Goal: Information Seeking & Learning: Learn about a topic

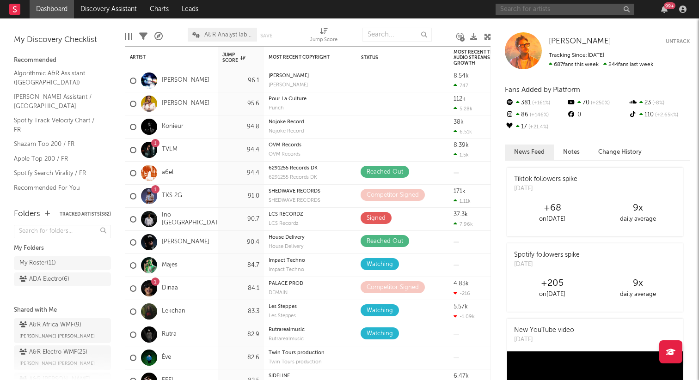
click at [563, 9] on input "text" at bounding box center [564, 10] width 139 height 12
paste input "[PERSON_NAME]"
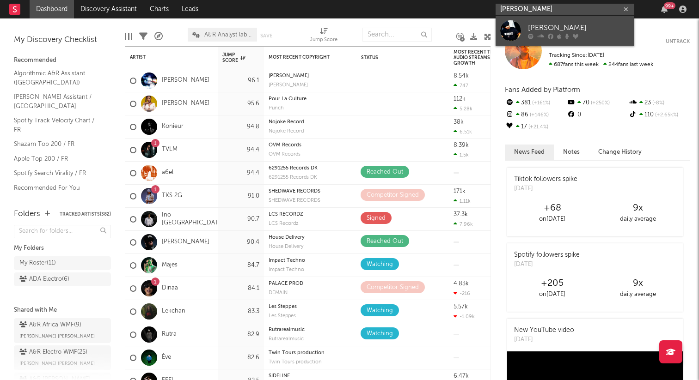
type input "[PERSON_NAME]"
click at [566, 32] on div "[PERSON_NAME]" at bounding box center [579, 27] width 102 height 11
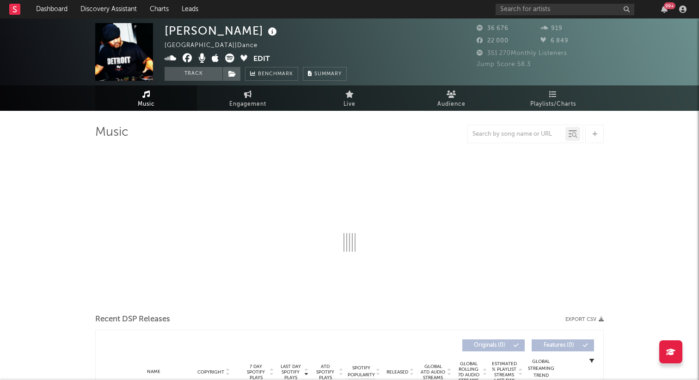
select select "6m"
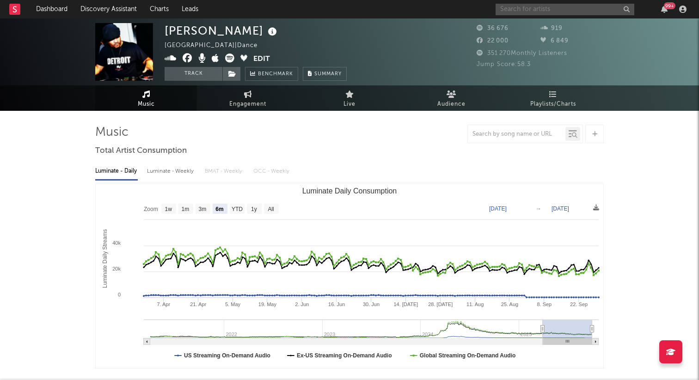
click at [522, 12] on input "text" at bounding box center [564, 10] width 139 height 12
paste input "Warner Case"
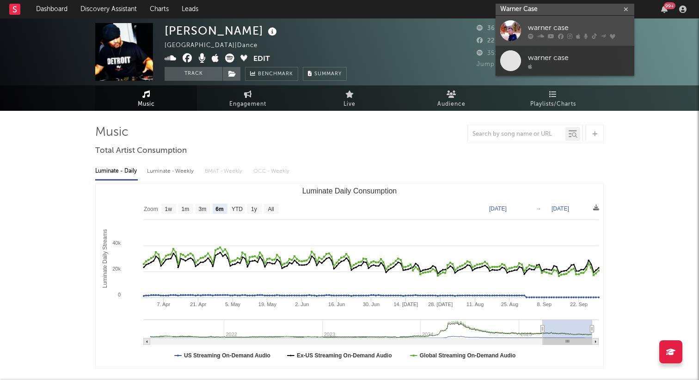
type input "Warner Case"
click at [533, 25] on div "warner case" at bounding box center [579, 27] width 102 height 11
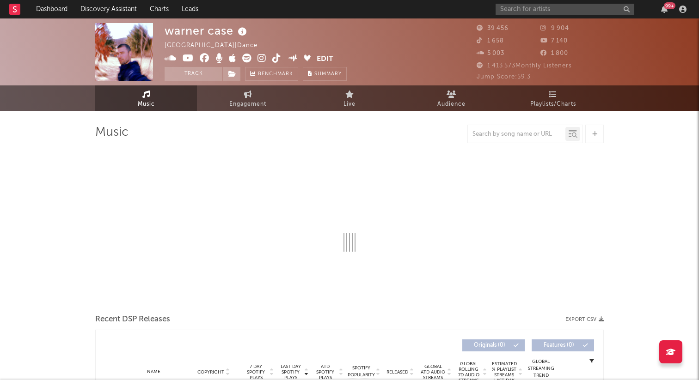
select select "6m"
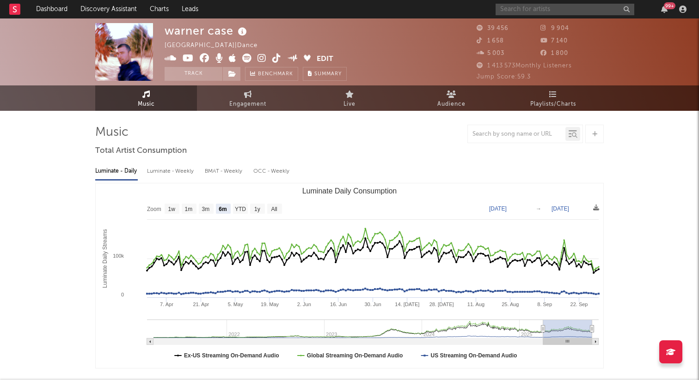
click at [534, 11] on input "text" at bounding box center [564, 10] width 139 height 12
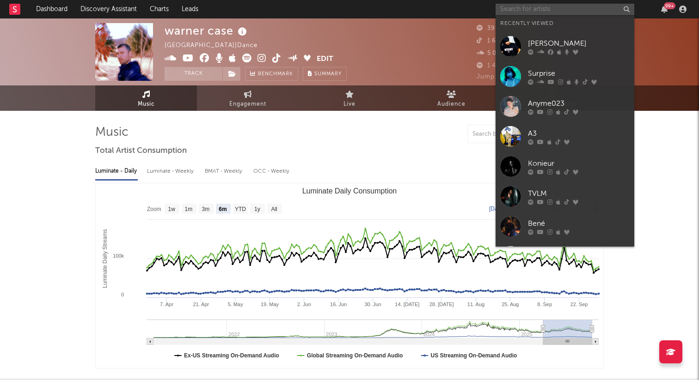
paste input "Demuja"
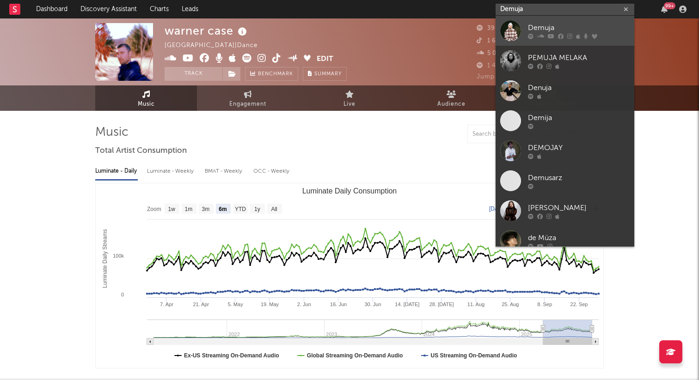
type input "Demuja"
click at [534, 23] on div "Demuja" at bounding box center [579, 27] width 102 height 11
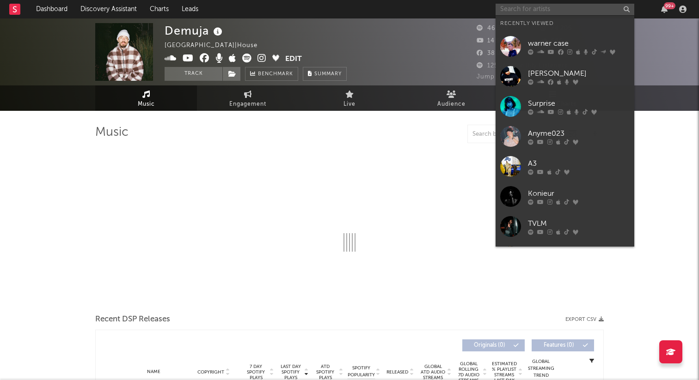
click at [534, 10] on input "text" at bounding box center [564, 10] width 139 height 12
select select "6m"
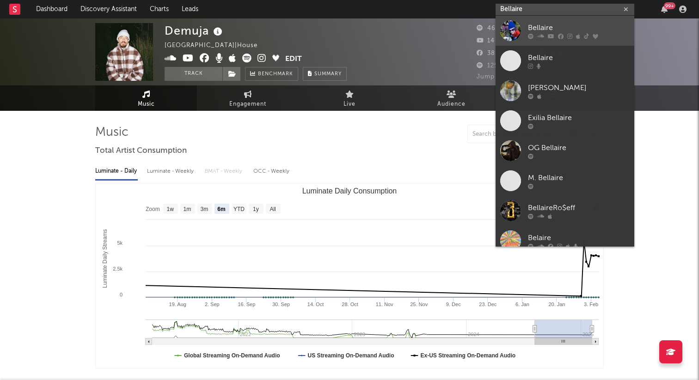
type input "Bellaire"
click at [526, 28] on link "Bellaire" at bounding box center [564, 31] width 139 height 30
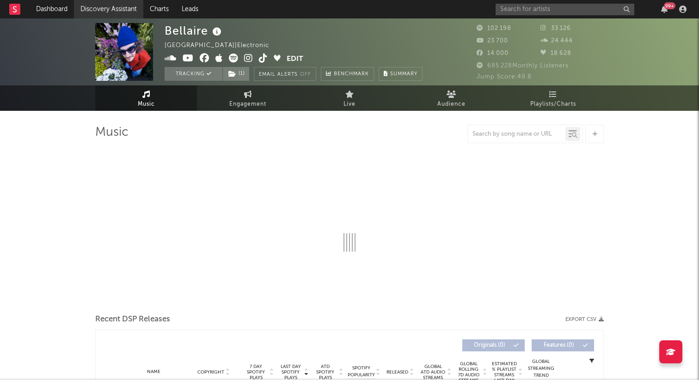
select select "6m"
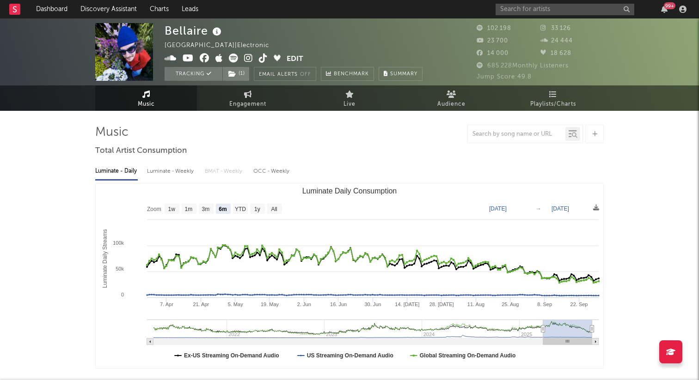
click at [538, 18] on div "99 +" at bounding box center [592, 9] width 194 height 18
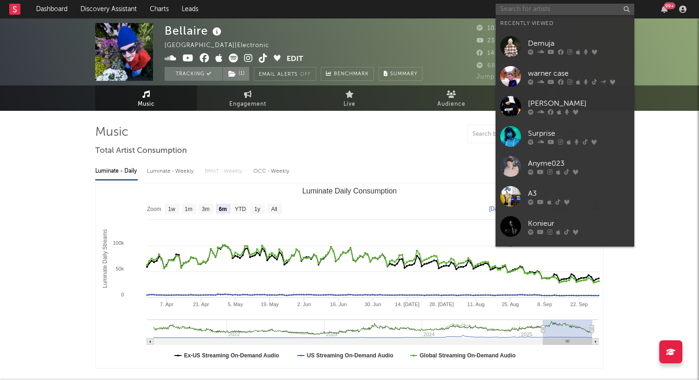
click at [537, 13] on input "text" at bounding box center [564, 10] width 139 height 12
paste input "Folamour"
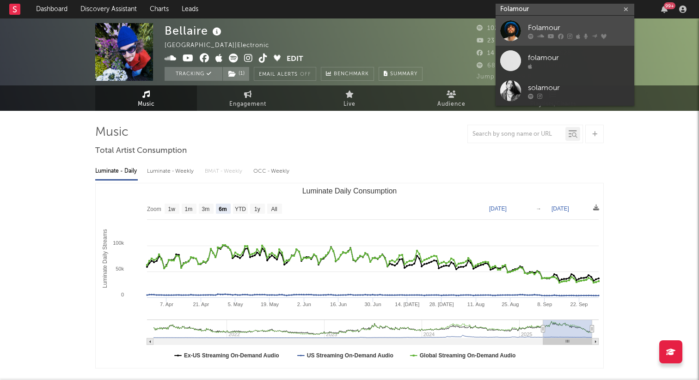
type input "Folamour"
click at [535, 25] on div "Folamour" at bounding box center [579, 27] width 102 height 11
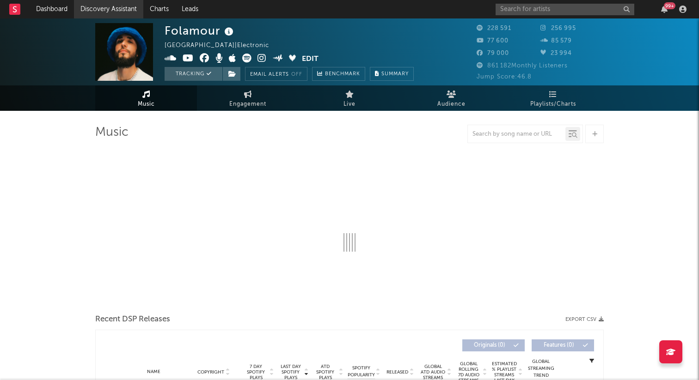
select select "6m"
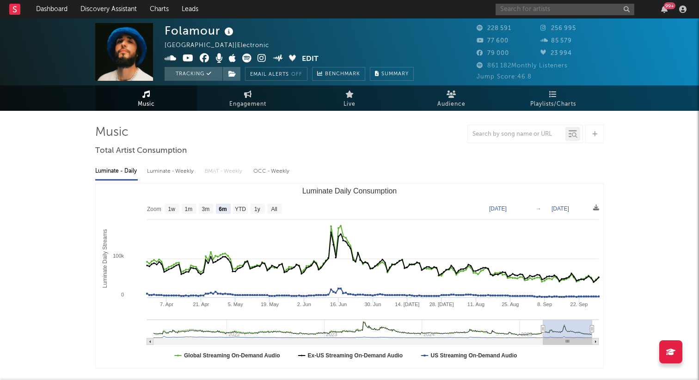
click at [540, 14] on input "text" at bounding box center [564, 10] width 139 height 12
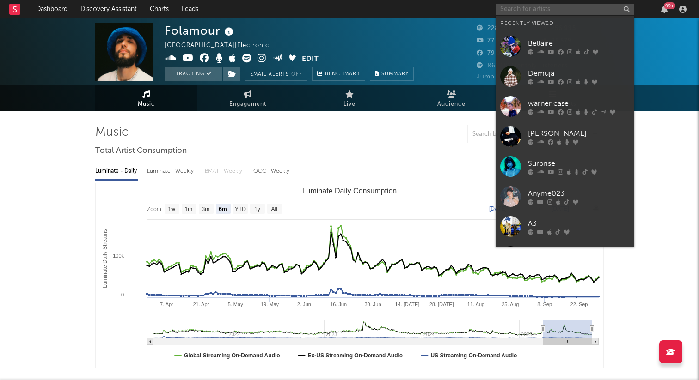
paste input "[PERSON_NAME]"
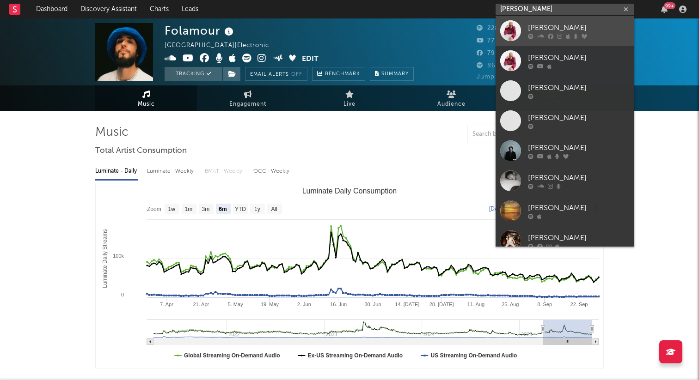
type input "[PERSON_NAME]"
click at [542, 26] on div "[PERSON_NAME]" at bounding box center [579, 27] width 102 height 11
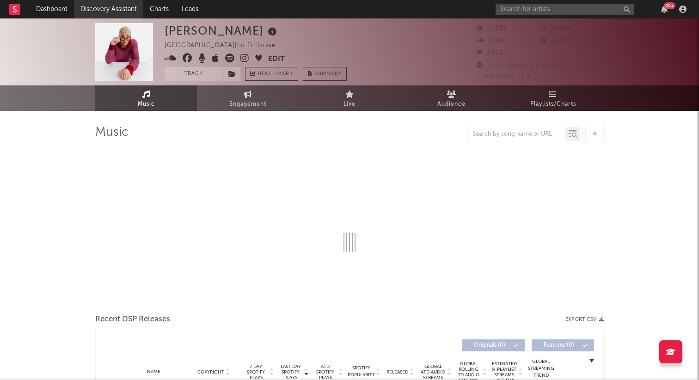
select select "6m"
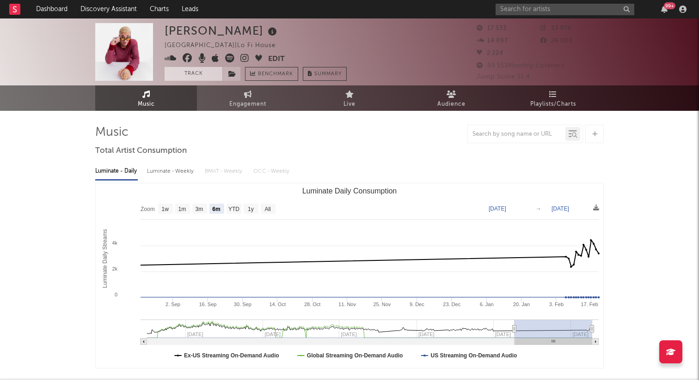
click at [193, 72] on button "Track" at bounding box center [193, 74] width 58 height 14
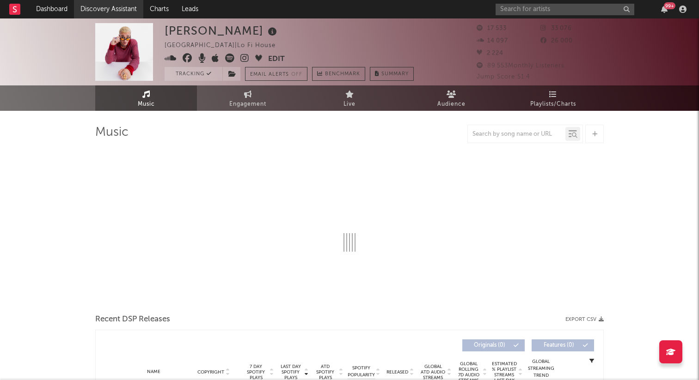
select select "6m"
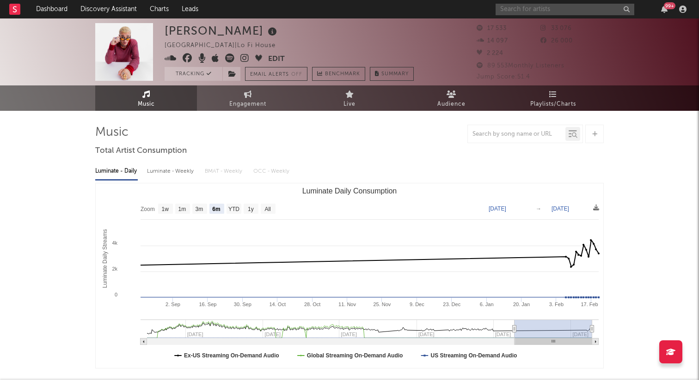
click at [530, 12] on input "text" at bounding box center [564, 10] width 139 height 12
paste input "Never Dull"
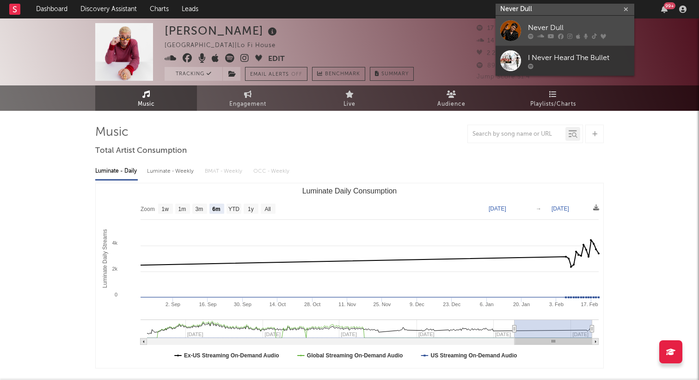
type input "Never Dull"
click at [531, 20] on link "Never Dull" at bounding box center [564, 31] width 139 height 30
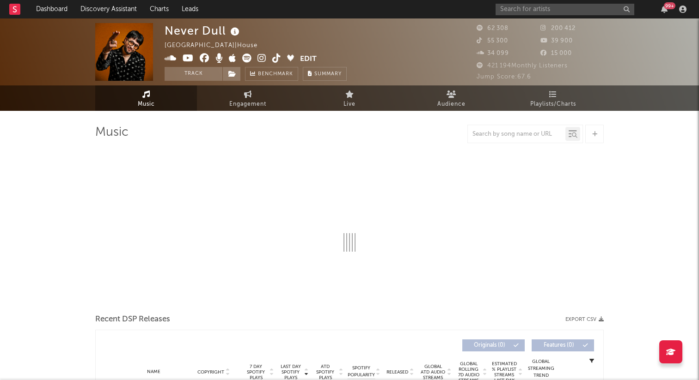
select select "6m"
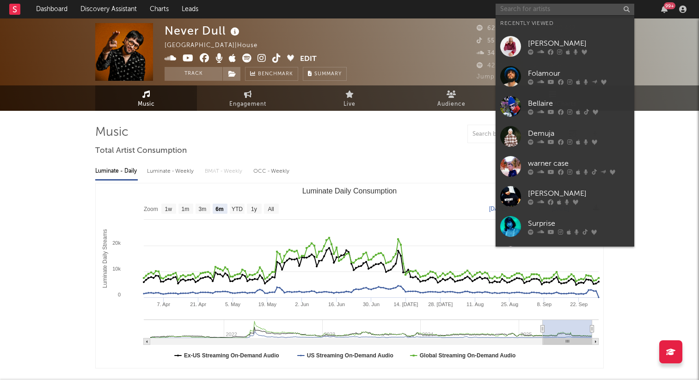
click at [541, 12] on input "text" at bounding box center [564, 10] width 139 height 12
paste input "Coeo"
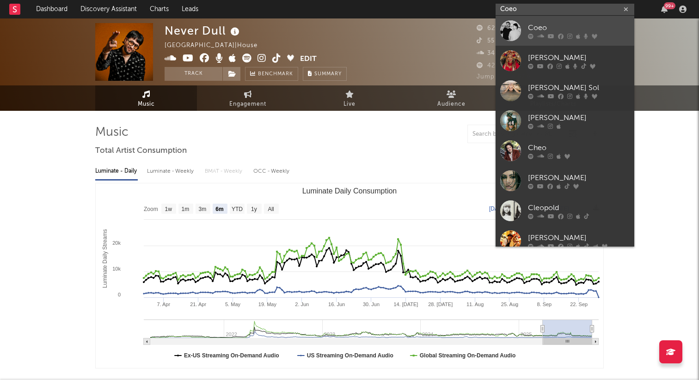
type input "Coeo"
click at [545, 25] on div "Coeo" at bounding box center [579, 27] width 102 height 11
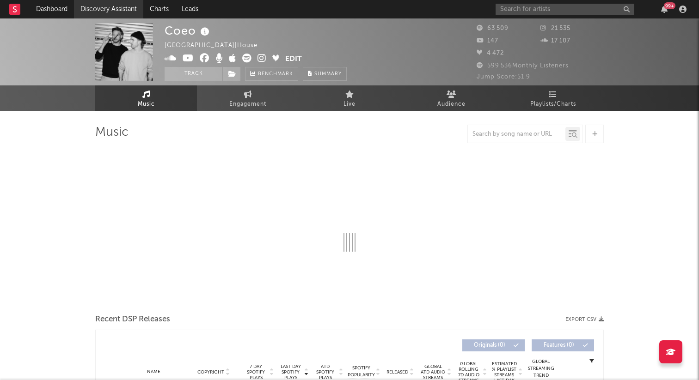
select select "6m"
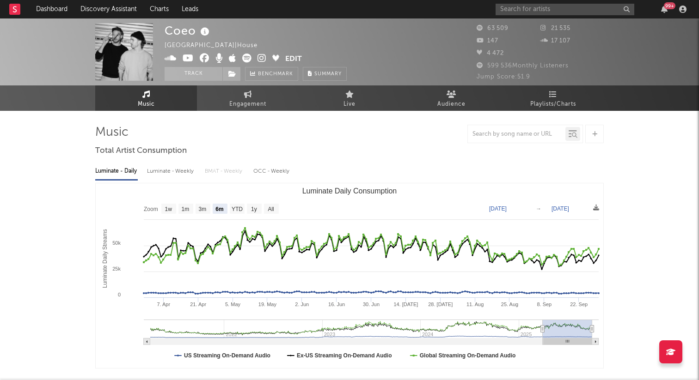
click at [528, 2] on div "99 +" at bounding box center [592, 9] width 194 height 18
click at [526, 8] on input "text" at bounding box center [564, 10] width 139 height 12
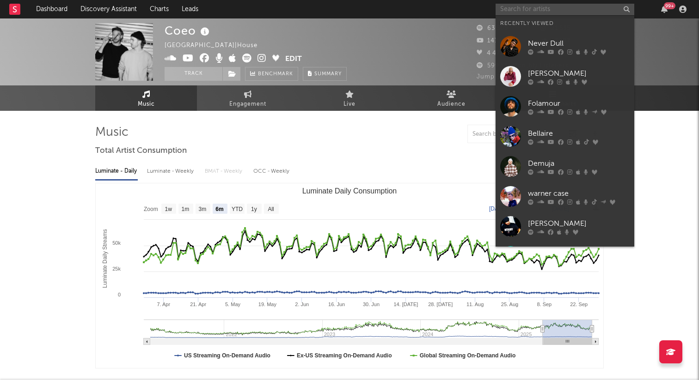
paste input "Bawo"
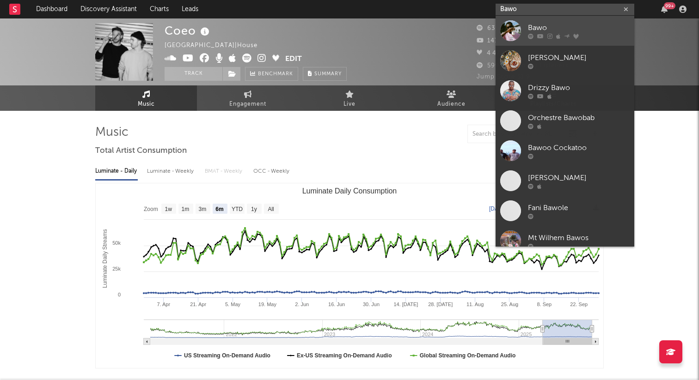
type input "Bawo"
click at [530, 24] on div "Bawo" at bounding box center [579, 27] width 102 height 11
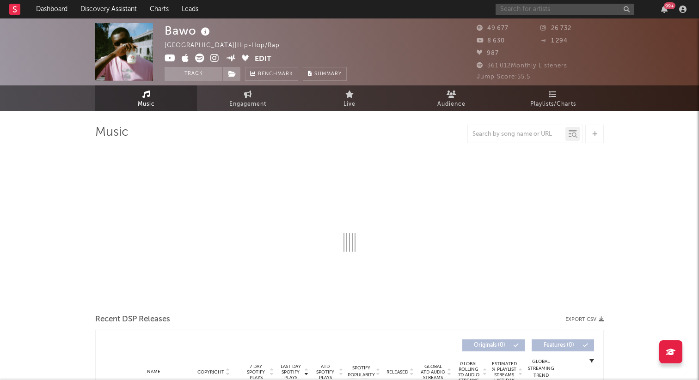
click at [534, 11] on input "text" at bounding box center [564, 10] width 139 height 12
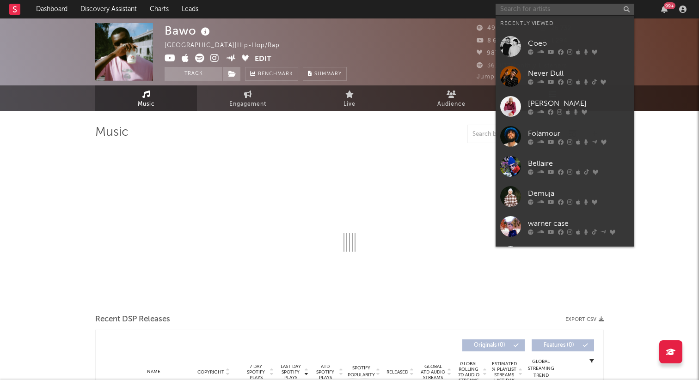
paste input "Bawo"
type input "Bawo"
select select "6m"
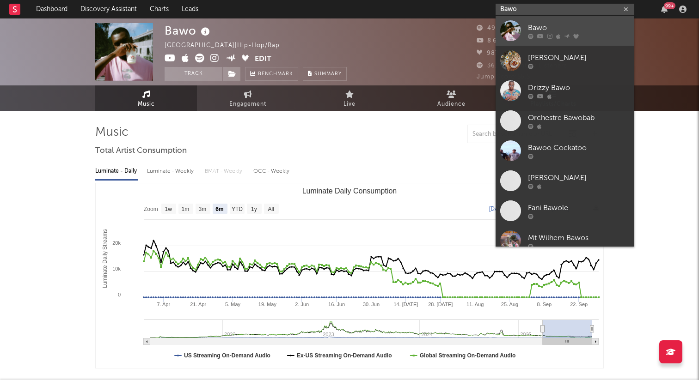
type input "Bawo"
click at [543, 20] on link "Bawo" at bounding box center [564, 31] width 139 height 30
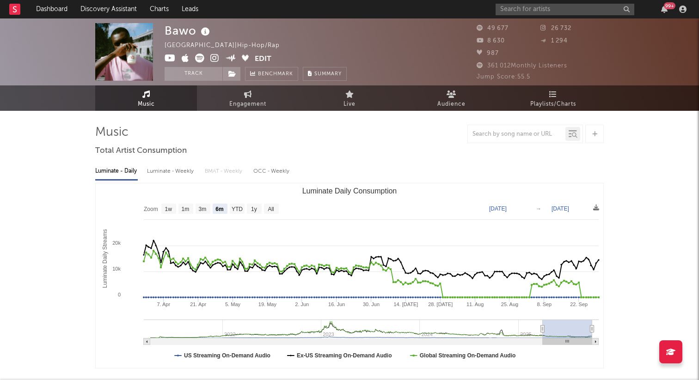
click at [554, 17] on div "99 +" at bounding box center [592, 9] width 194 height 18
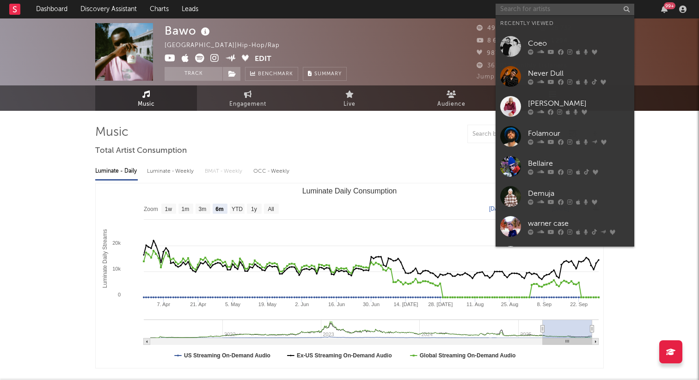
click at [554, 13] on input "text" at bounding box center [564, 10] width 139 height 12
paste input "Jeshi"
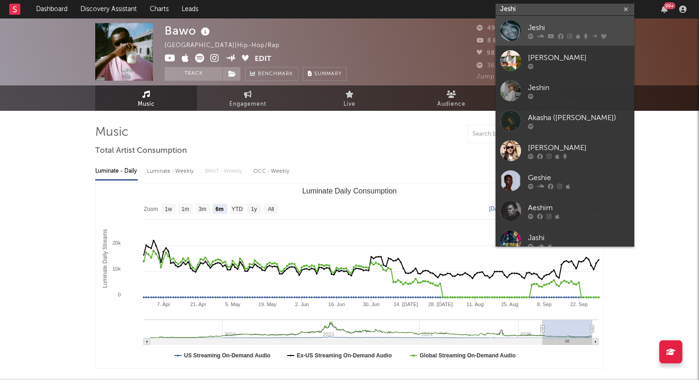
type input "Jeshi"
click at [550, 26] on div "Jeshi" at bounding box center [579, 27] width 102 height 11
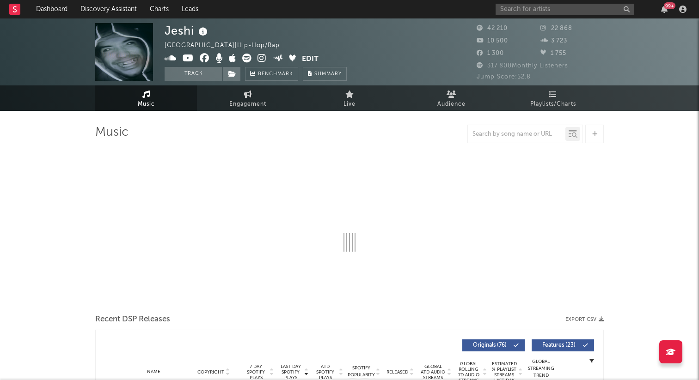
select select "6m"
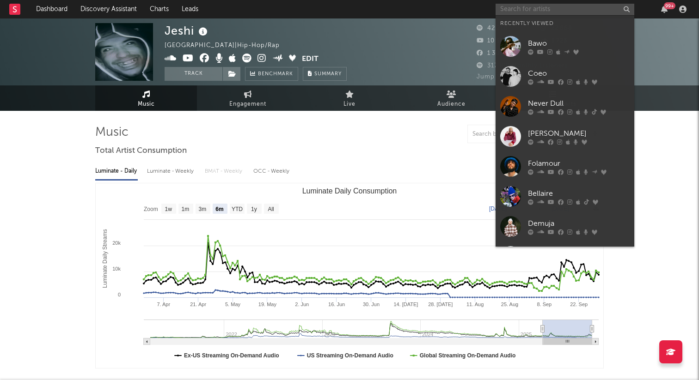
click at [525, 11] on input "text" at bounding box center [564, 10] width 139 height 12
paste input "[PERSON_NAME]"
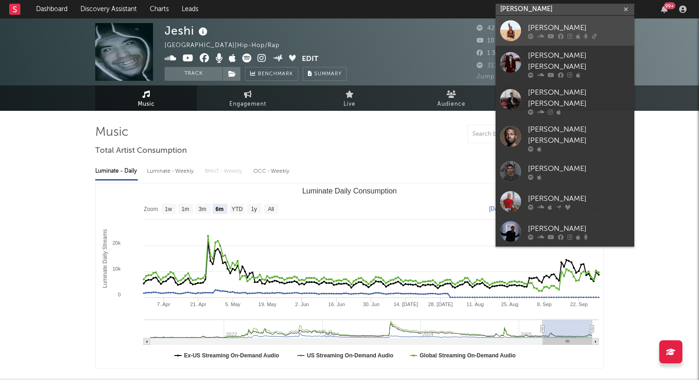
type input "[PERSON_NAME]"
click at [530, 30] on div "[PERSON_NAME]" at bounding box center [579, 27] width 102 height 11
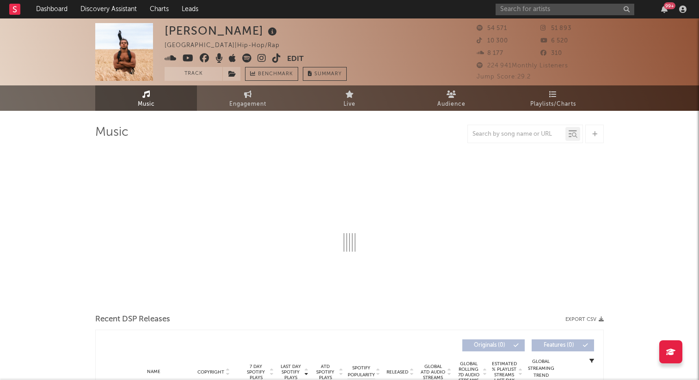
select select "6m"
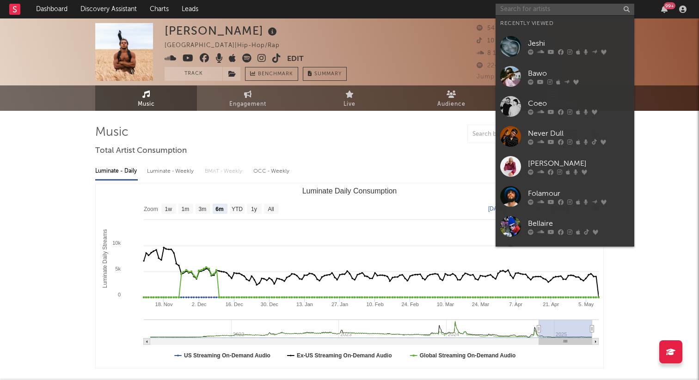
click at [540, 8] on input "text" at bounding box center [564, 10] width 139 height 12
paste input "[PERSON_NAME] The Architect"
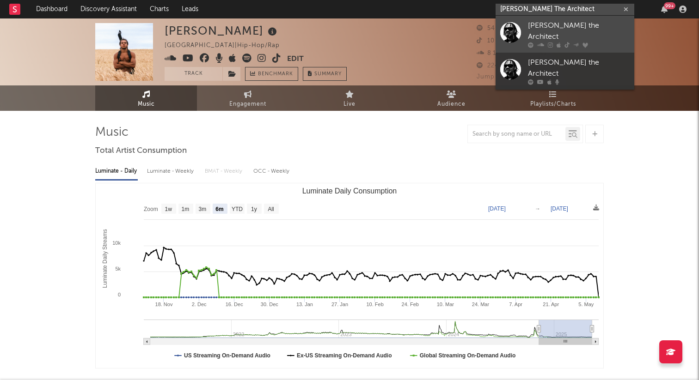
type input "[PERSON_NAME] The Architect"
click at [544, 23] on div "[PERSON_NAME] the Architect" at bounding box center [579, 31] width 102 height 22
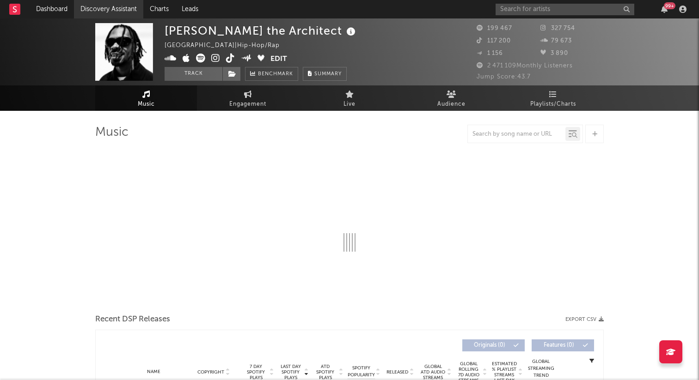
select select "6m"
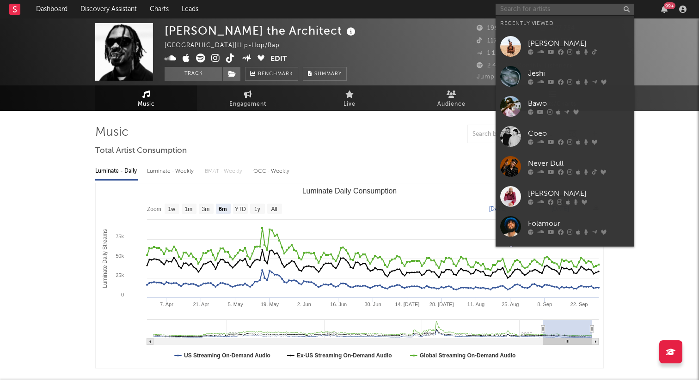
click at [538, 10] on input "text" at bounding box center [564, 10] width 139 height 12
paste input "Rejjie Snow"
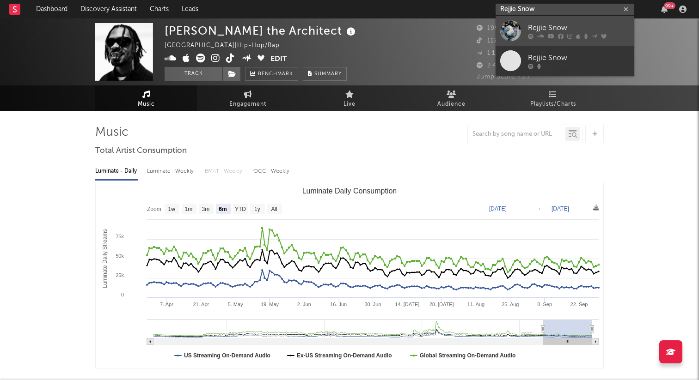
type input "Rejjie Snow"
click at [540, 20] on link "Rejjie Snow" at bounding box center [564, 31] width 139 height 30
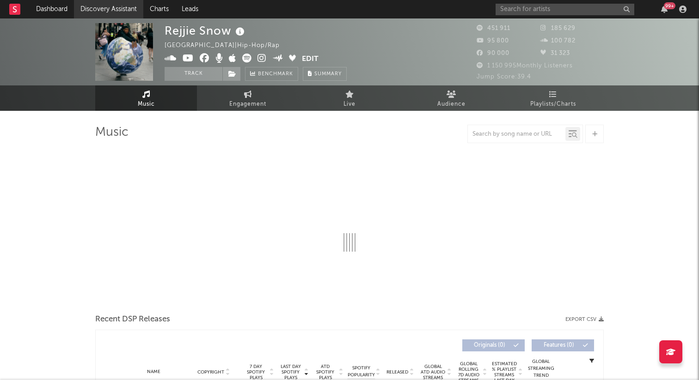
select select "6m"
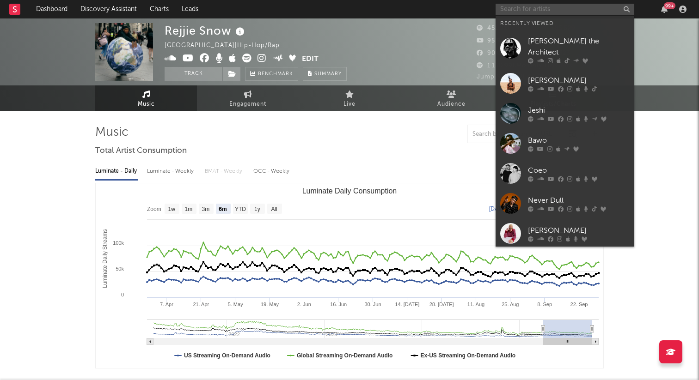
click at [524, 10] on input "text" at bounding box center [564, 10] width 139 height 12
paste input "[PERSON_NAME]"
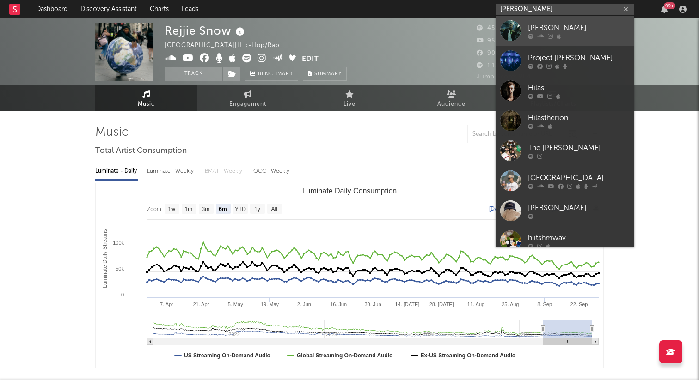
type input "[PERSON_NAME]"
click at [527, 23] on link "[PERSON_NAME]" at bounding box center [564, 31] width 139 height 30
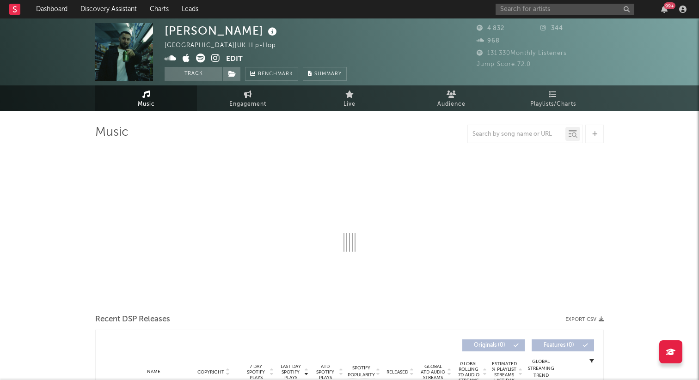
select select "6m"
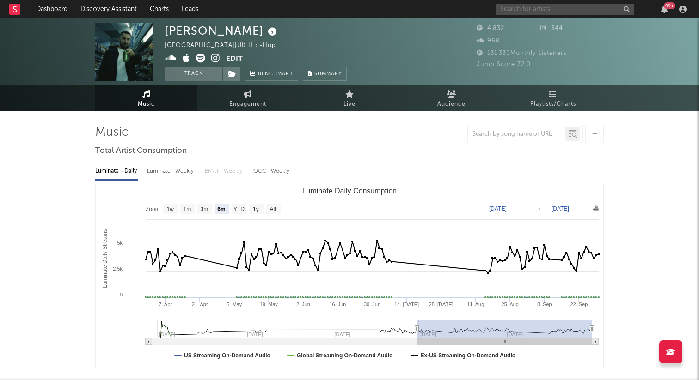
click at [545, 10] on input "text" at bounding box center [564, 10] width 139 height 12
paste input "[PERSON_NAME] & [PERSON_NAME]"
type input "[PERSON_NAME] & [PERSON_NAME]"
select select "6m"
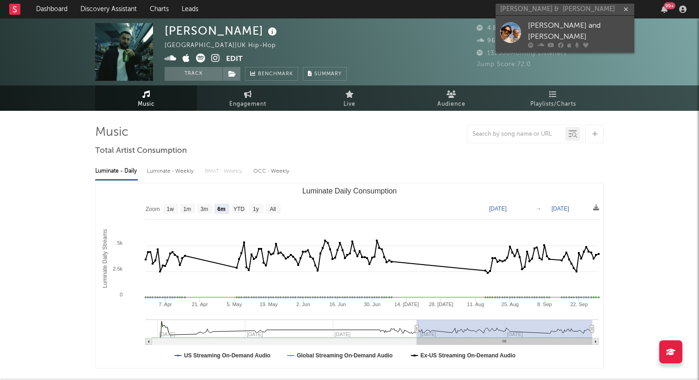
type input "[PERSON_NAME] & [PERSON_NAME]"
click at [547, 26] on div "Frankie Stew and Harvey Gunn" at bounding box center [579, 31] width 102 height 22
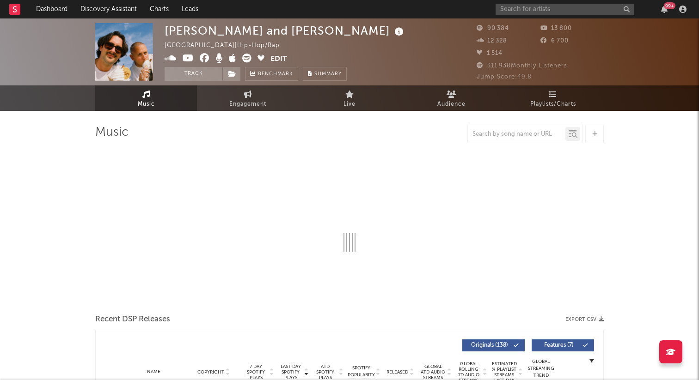
select select "6m"
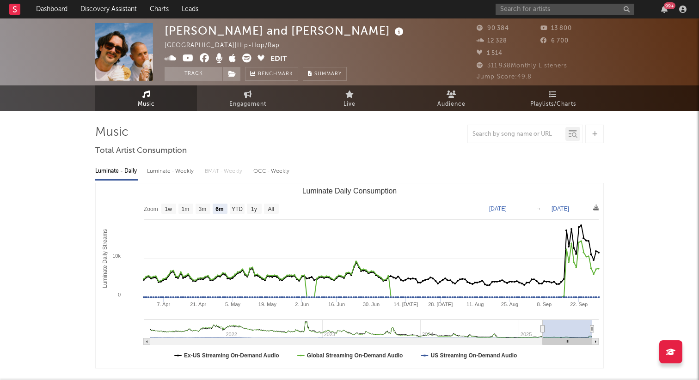
click at [518, 0] on div "99 +" at bounding box center [592, 9] width 194 height 18
click at [514, 7] on input "text" at bounding box center [564, 10] width 139 height 12
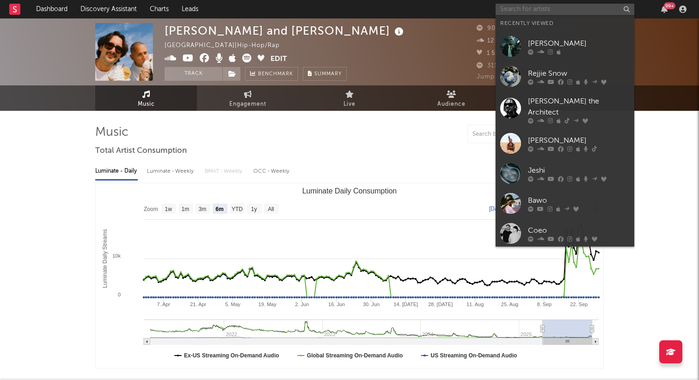
paste input "Kofi Stone"
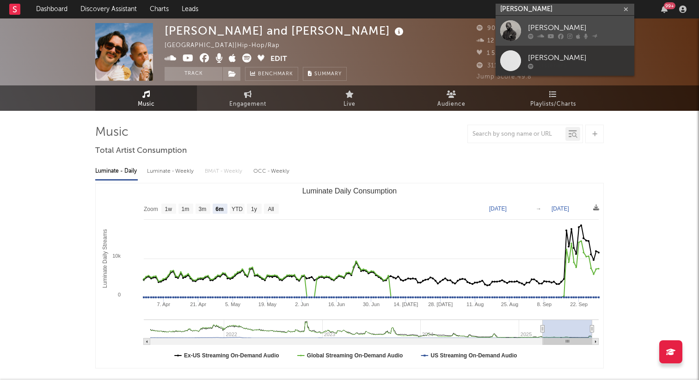
type input "Kofi Stone"
click at [514, 31] on div at bounding box center [510, 30] width 21 height 21
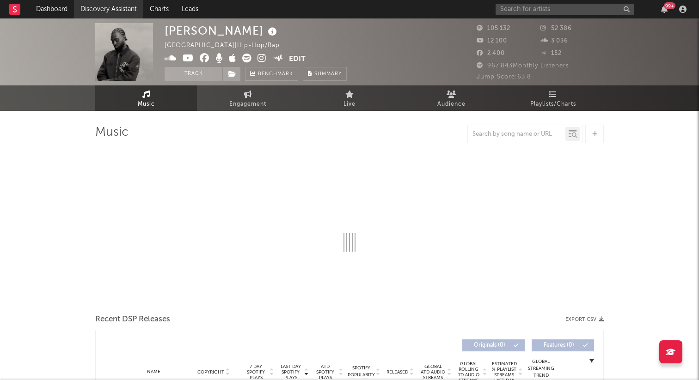
select select "6m"
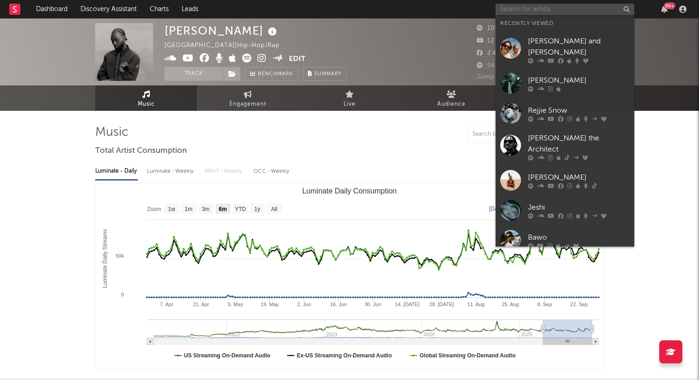
click at [528, 12] on input "text" at bounding box center [564, 10] width 139 height 12
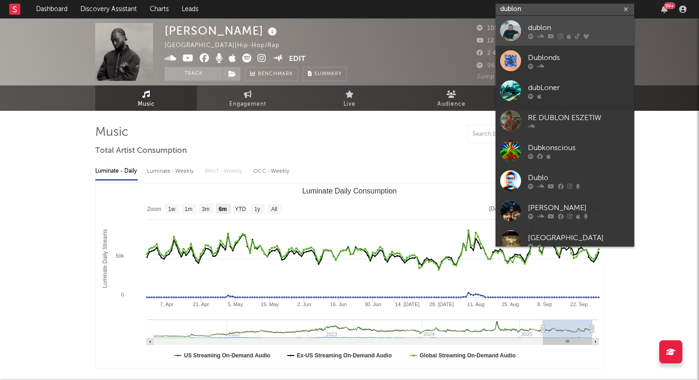
type input "dublon"
click at [551, 26] on div "dublon" at bounding box center [579, 27] width 102 height 11
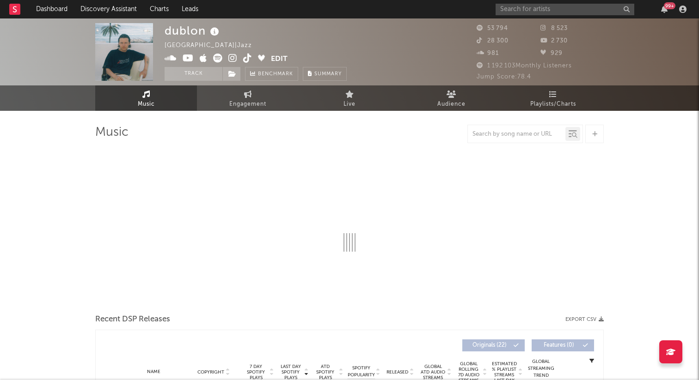
select select "6m"
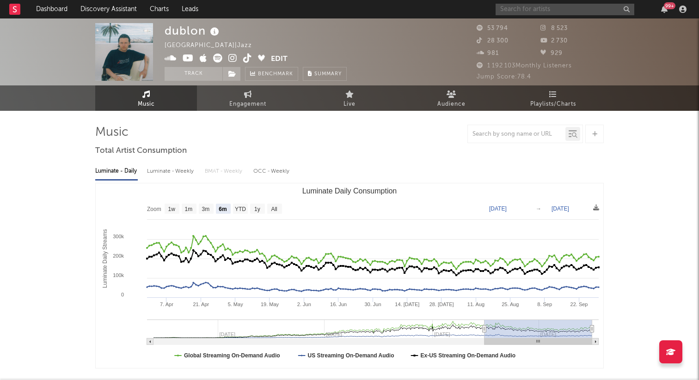
click at [526, 7] on input "text" at bounding box center [564, 10] width 139 height 12
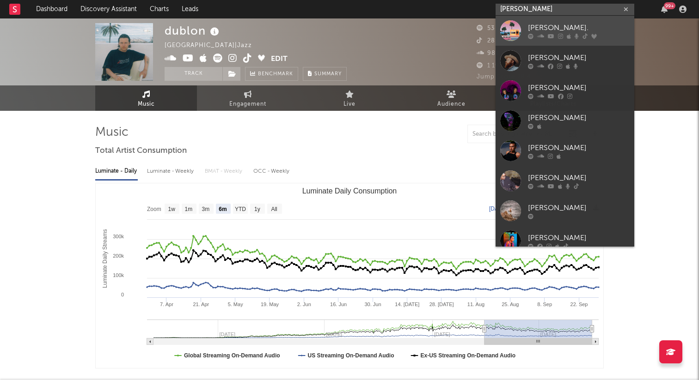
type input "bolden"
click at [529, 34] on icon at bounding box center [531, 36] width 6 height 6
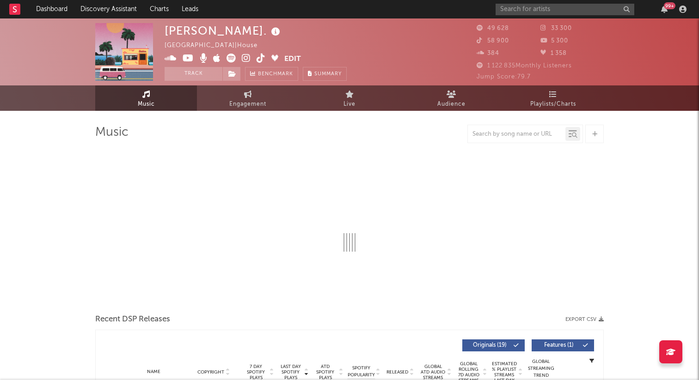
select select "6m"
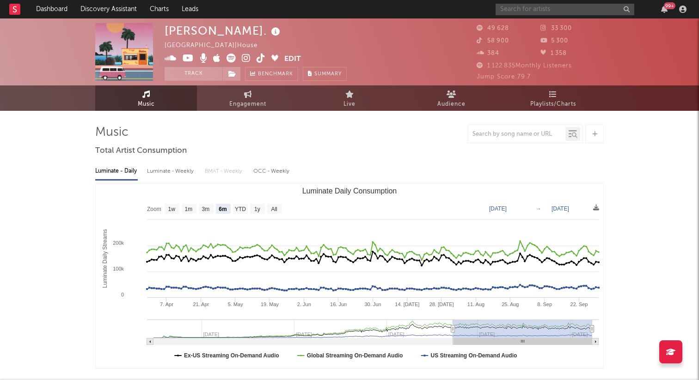
click at [507, 10] on input "text" at bounding box center [564, 10] width 139 height 12
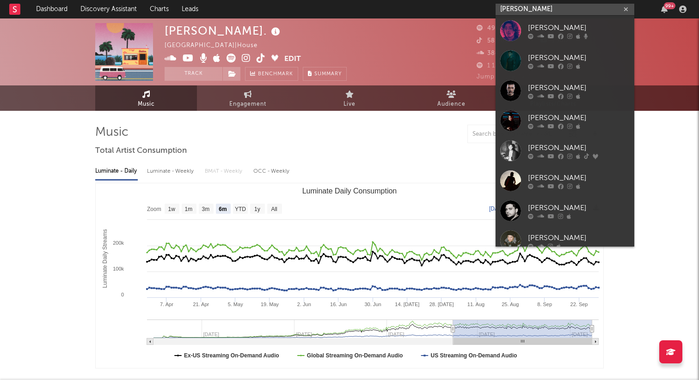
paste input "https://open.spotify.com/intl-fr/artist/5PV5HJ0ndL74ZdqKA1PqAr?si=qUvXJhv-R0GoY…"
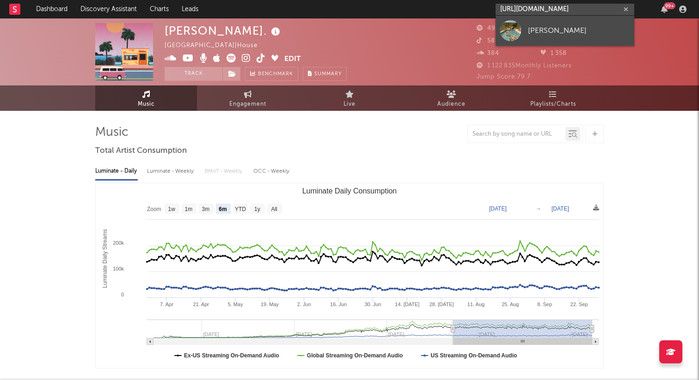
type input "https://open.spotify.com/intl-fr/artist/5PV5HJ0ndL74ZdqKA1PqAr?si=qUvXJhv-R0GoY…"
click at [542, 29] on div "Gaston" at bounding box center [579, 30] width 102 height 11
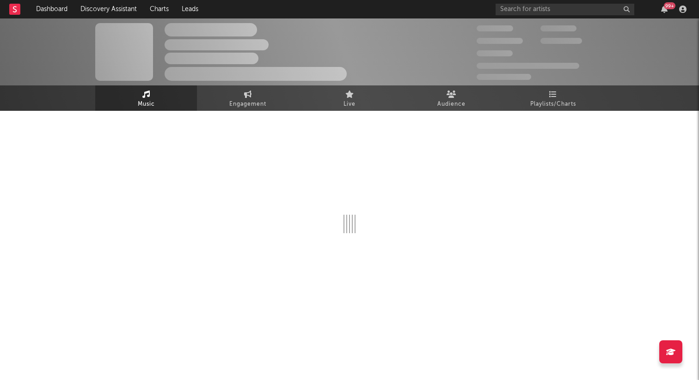
select select "6m"
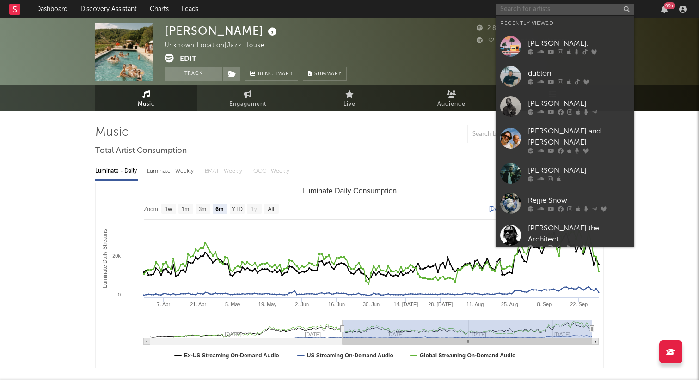
click at [526, 8] on input "text" at bounding box center [564, 10] width 139 height 12
paste input "https://open.spotify.com/intl-fr/artist/3dVbynuMd3pZFhRF4X0Goy?si=wgCcRczpSq2ph…"
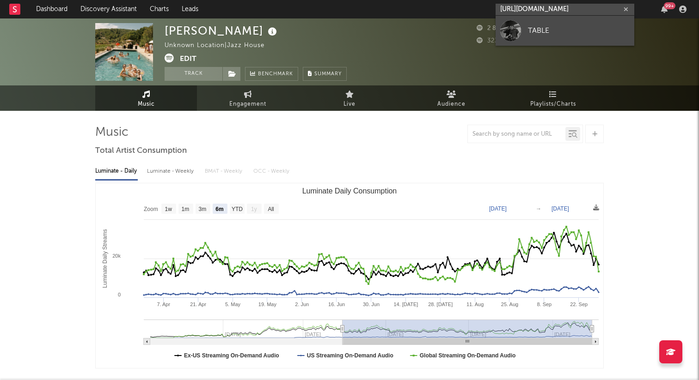
type input "https://open.spotify.com/intl-fr/artist/3dVbynuMd3pZFhRF4X0Goy?si=wgCcRczpSq2ph…"
click at [531, 26] on div "TABLE" at bounding box center [579, 30] width 102 height 11
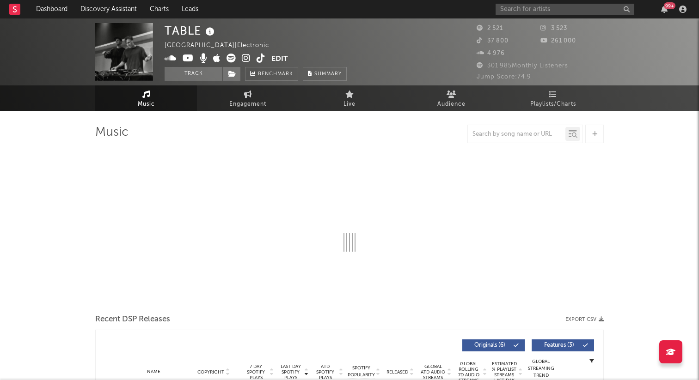
select select "6m"
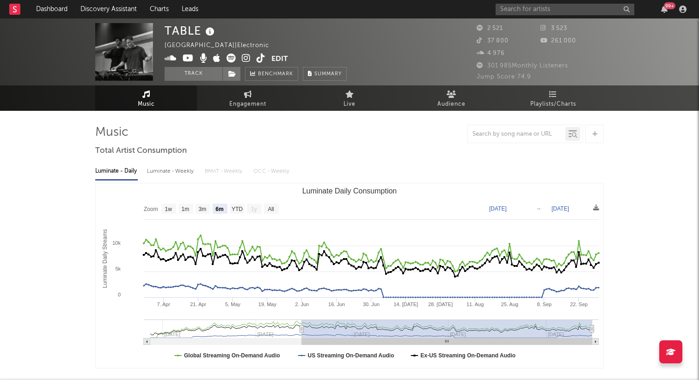
click at [578, 3] on div "99 +" at bounding box center [592, 9] width 194 height 18
click at [575, 3] on div "99 +" at bounding box center [592, 9] width 194 height 18
click at [563, 10] on input "text" at bounding box center [564, 10] width 139 height 12
paste input "https://open.spotify.com/intl-fr/artist/3k3RY7kR8f0vp8Cq27P141?si=QDscUBbxSIahH…"
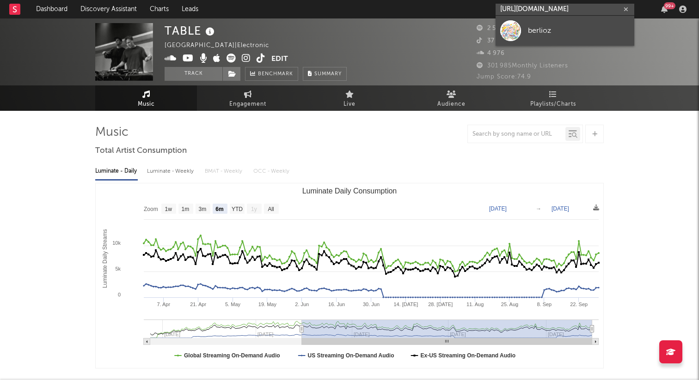
type input "https://open.spotify.com/intl-fr/artist/3k3RY7kR8f0vp8Cq27P141?si=QDscUBbxSIahH…"
click at [557, 21] on link "berlioz" at bounding box center [564, 31] width 139 height 30
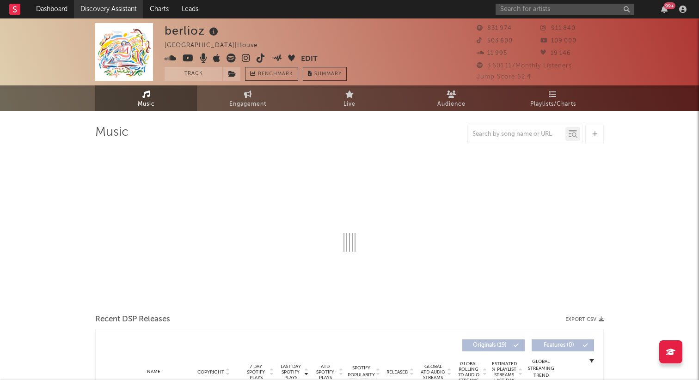
select select "6m"
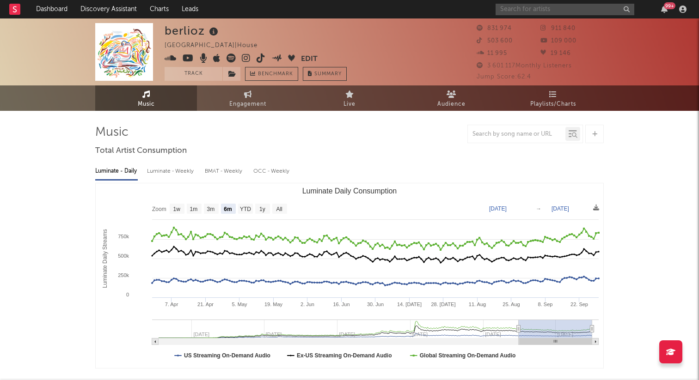
click at [538, 6] on input "text" at bounding box center [564, 10] width 139 height 12
paste input "https://open.spotify.com/intl-fr/artist/5Ojm75z0EwHqk2e4W90bak?si=vhQt83LXQwed3…"
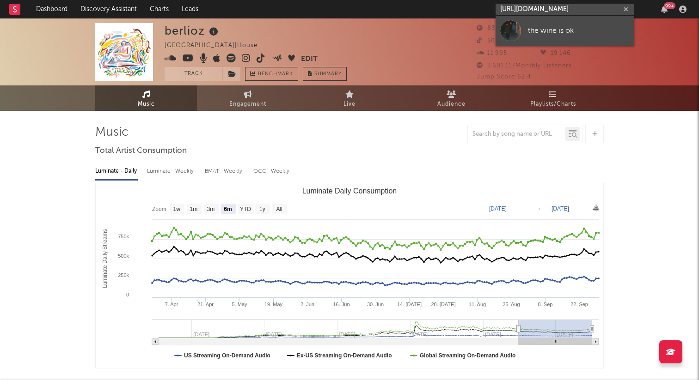
type input "https://open.spotify.com/intl-fr/artist/5Ojm75z0EwHqk2e4W90bak?si=vhQt83LXQwed3…"
click at [540, 27] on div "the wine is ok" at bounding box center [579, 30] width 102 height 11
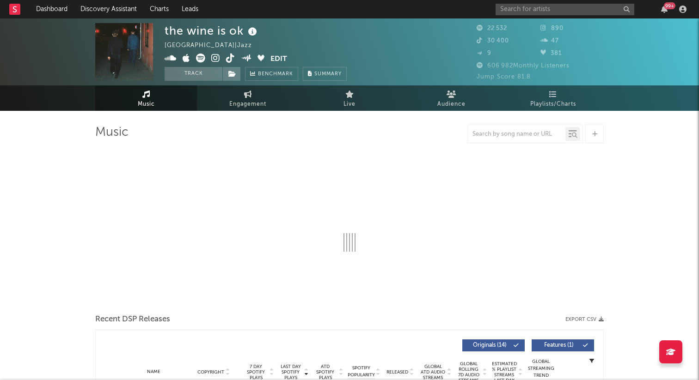
select select "6m"
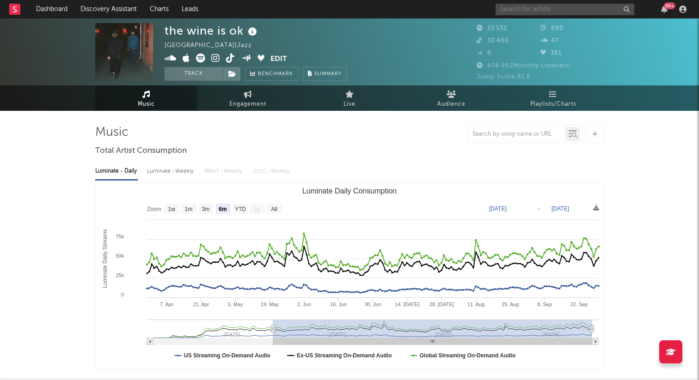
click at [535, 6] on input "text" at bounding box center [564, 10] width 139 height 12
paste input "https://open.spotify.com/intl-fr/artist/7sbDfGq4RVRz6cEt5PH4Su?si=EYvASdcQQHKFH…"
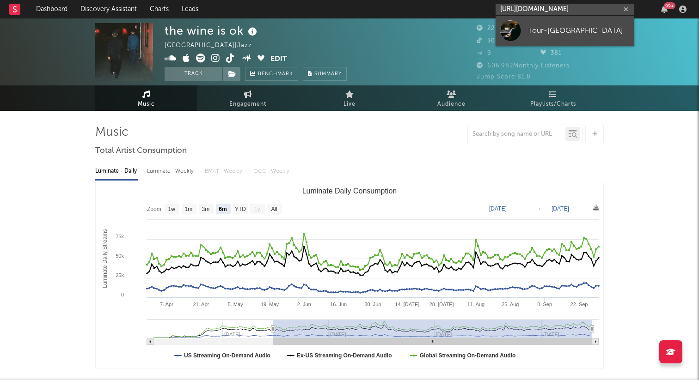
type input "https://open.spotify.com/intl-fr/artist/7sbDfGq4RVRz6cEt5PH4Su?si=EYvASdcQQHKFH…"
click at [541, 26] on div "Tour-Maubourg" at bounding box center [579, 30] width 102 height 11
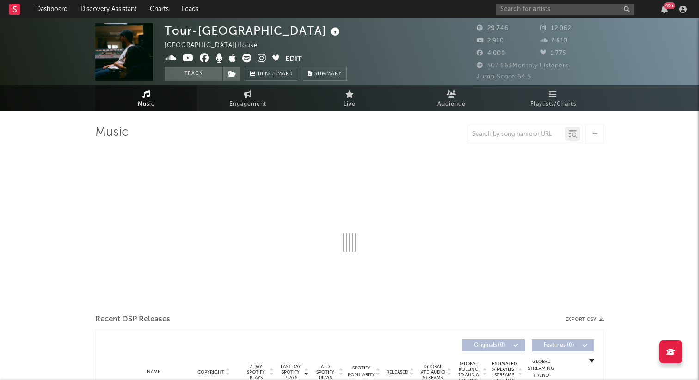
select select "6m"
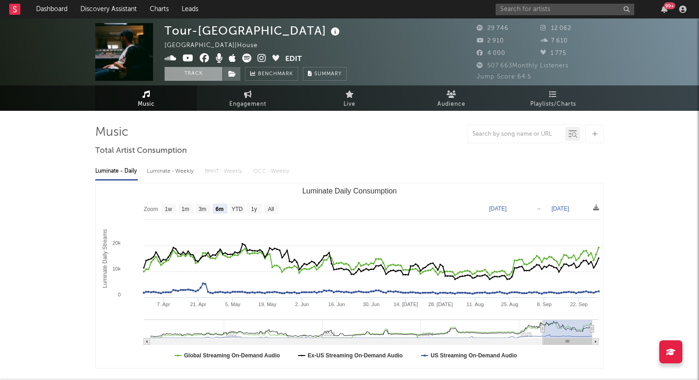
click at [195, 76] on button "Track" at bounding box center [193, 74] width 58 height 14
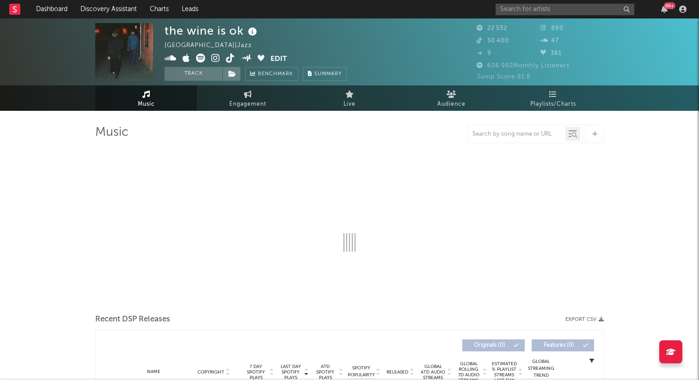
select select "6m"
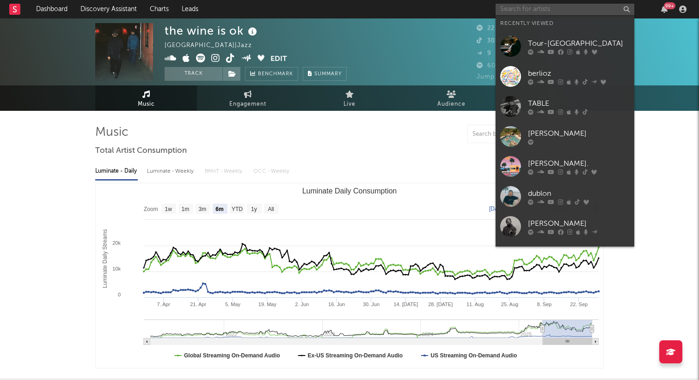
click at [517, 12] on input "text" at bounding box center [564, 10] width 139 height 12
paste input "https://open.spotify.com/intl-fr/artist/5PXIEgHdDSE1cLCLJ6H9C9?si=RbiiKJJ7Sa-h3…"
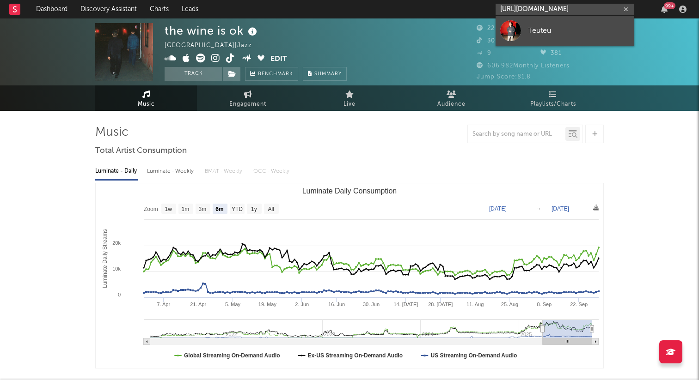
type input "https://open.spotify.com/intl-fr/artist/5PXIEgHdDSE1cLCLJ6H9C9?si=RbiiKJJ7Sa-h3…"
click at [527, 29] on link "Teuteu" at bounding box center [564, 31] width 139 height 30
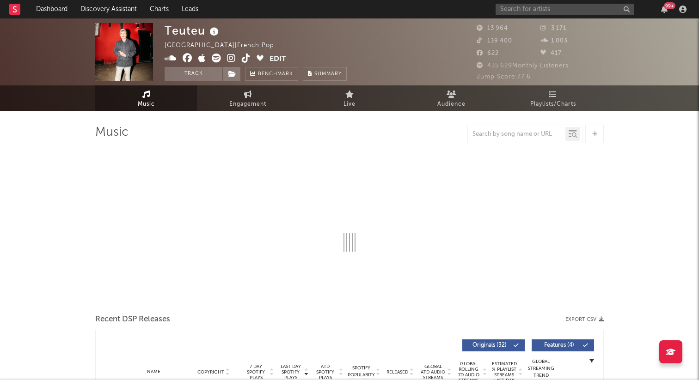
select select "6m"
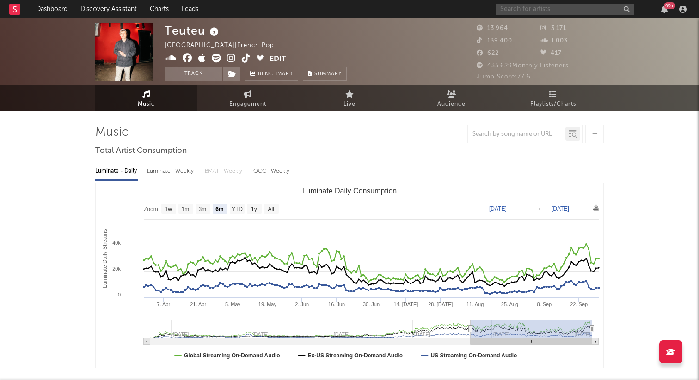
click at [543, 14] on input "text" at bounding box center [564, 10] width 139 height 12
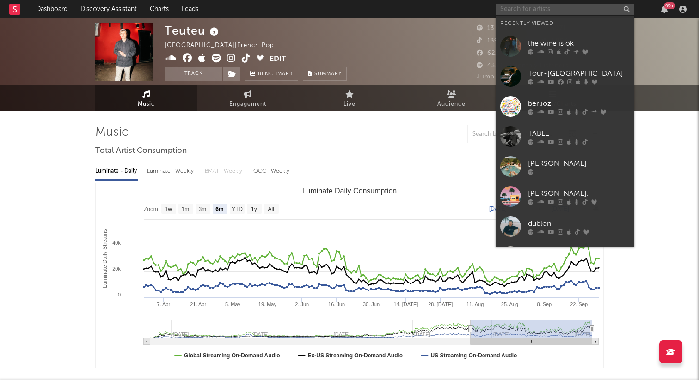
paste input "https://open.spotify.com/intl-fr/artist/0Ts3DgksvL8dbF6mUAPFNC?si=_5ESTSP7SkWQi…"
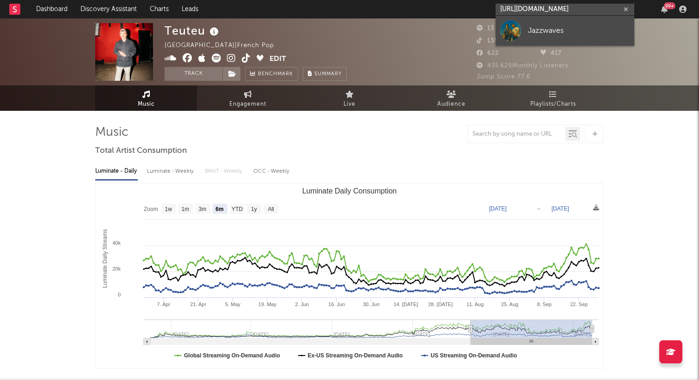
type input "https://open.spotify.com/intl-fr/artist/0Ts3DgksvL8dbF6mUAPFNC?si=_5ESTSP7SkWQi…"
click at [542, 24] on link "Jazzwaves" at bounding box center [564, 31] width 139 height 30
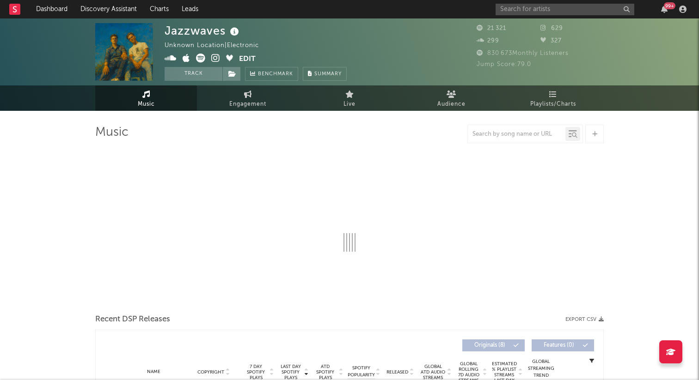
select select "6m"
